Goal: Task Accomplishment & Management: Manage account settings

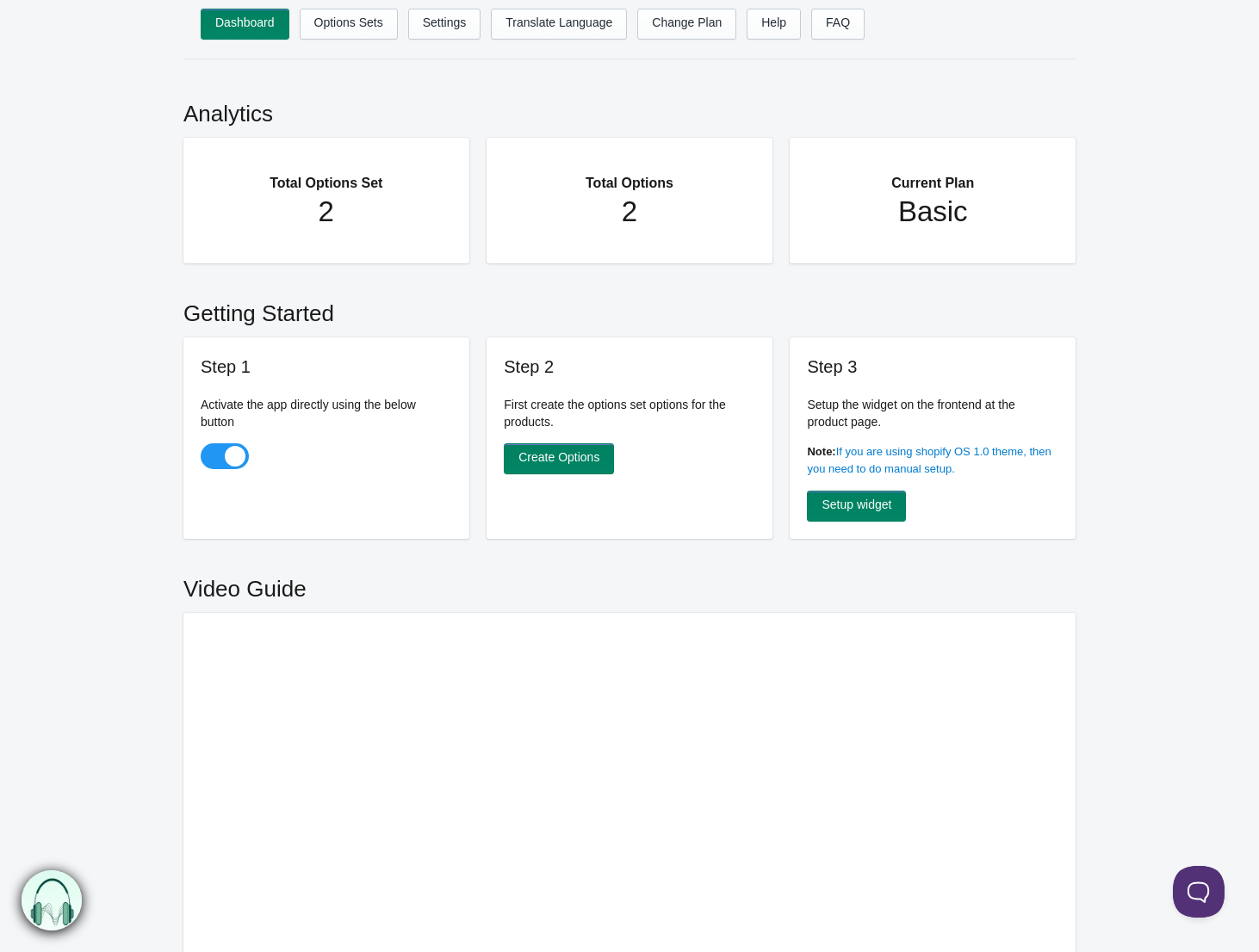
click at [329, 190] on h2 "Total Options Set" at bounding box center [326, 175] width 217 height 40
click at [357, 23] on link "Options Sets" at bounding box center [348, 24] width 98 height 31
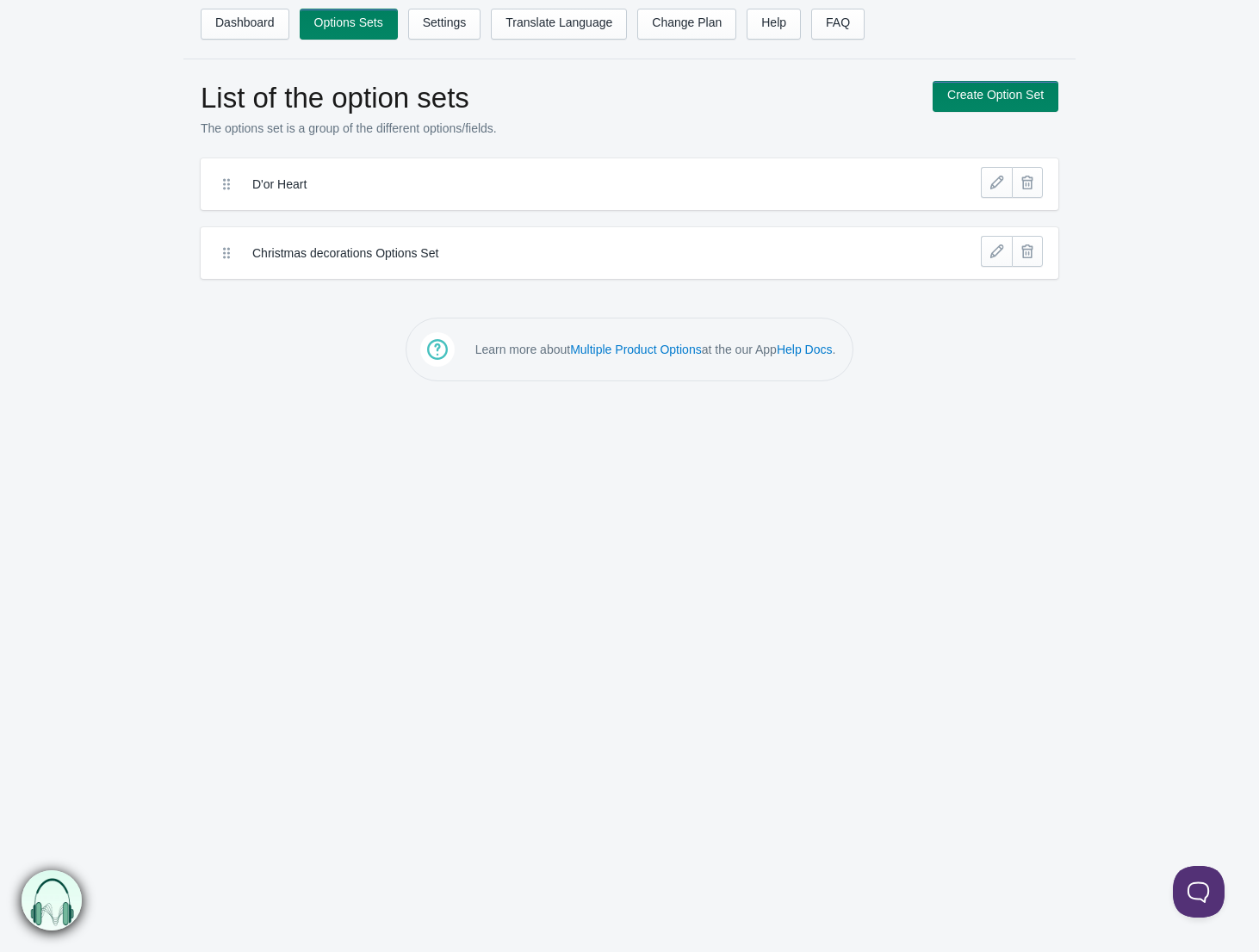
click at [421, 251] on label "Christmas decorations Options Set" at bounding box center [566, 253] width 628 height 17
click at [1000, 258] on link at bounding box center [996, 251] width 31 height 31
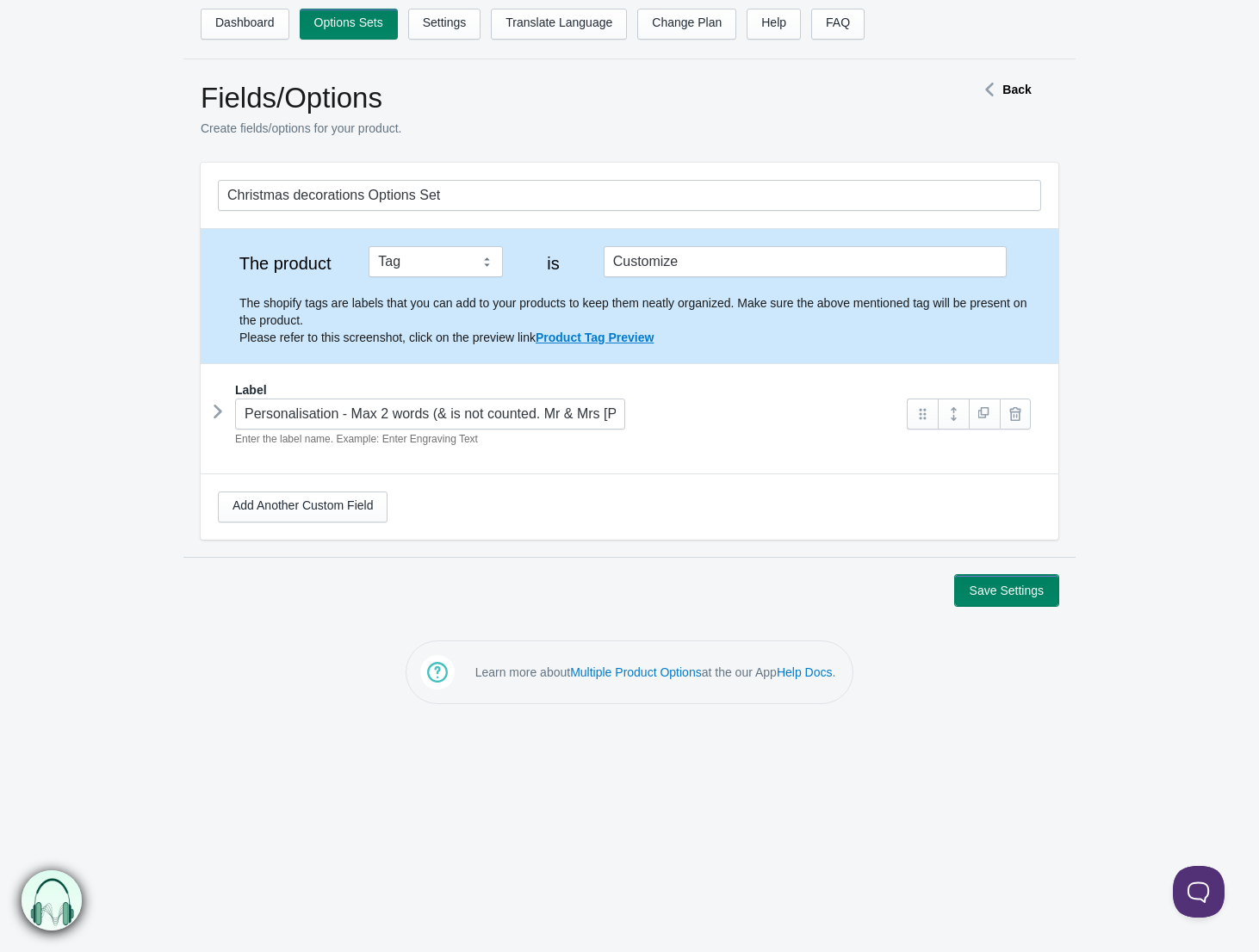
click at [988, 595] on button "Save Settings" at bounding box center [1007, 590] width 103 height 31
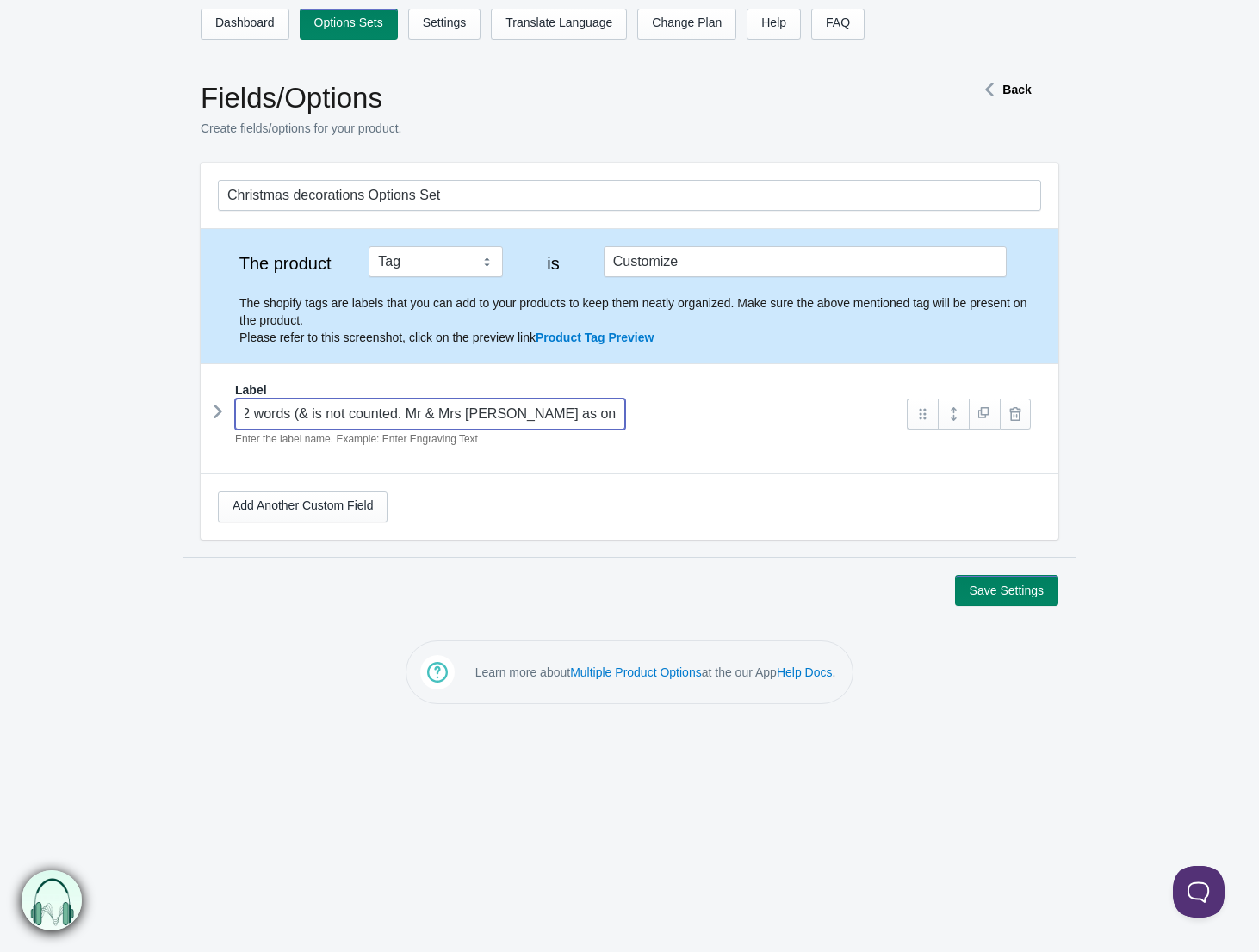
drag, startPoint x: 618, startPoint y: 416, endPoint x: 299, endPoint y: 410, distance: 319.1
click at [299, 410] on input "Personalisation - Max 2 words (& is not counted. Mr & Mrs will count as one wor…" at bounding box center [430, 414] width 390 height 31
drag, startPoint x: 1014, startPoint y: 596, endPoint x: 966, endPoint y: 602, distance: 48.4
click at [1014, 596] on button "Save Settings" at bounding box center [1007, 590] width 103 height 31
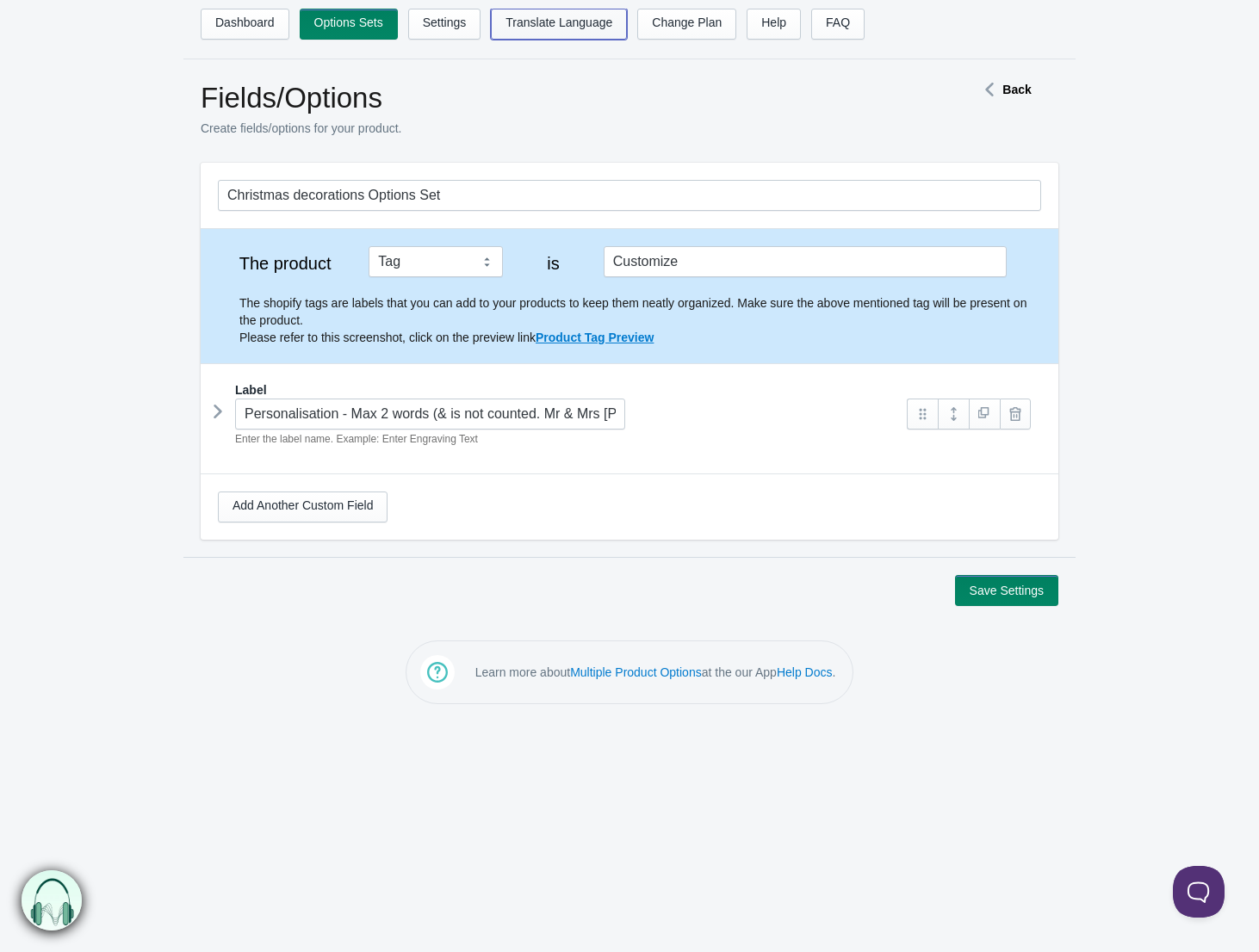
click at [593, 31] on link "Translate Language" at bounding box center [559, 24] width 136 height 31
